Goal: Register for event/course

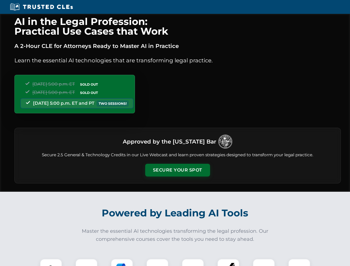
click at [177, 170] on button "Secure Your Spot" at bounding box center [177, 170] width 65 height 13
click at [51, 263] on img at bounding box center [51, 270] width 16 height 16
